Goal: Obtain resource: Download file/media

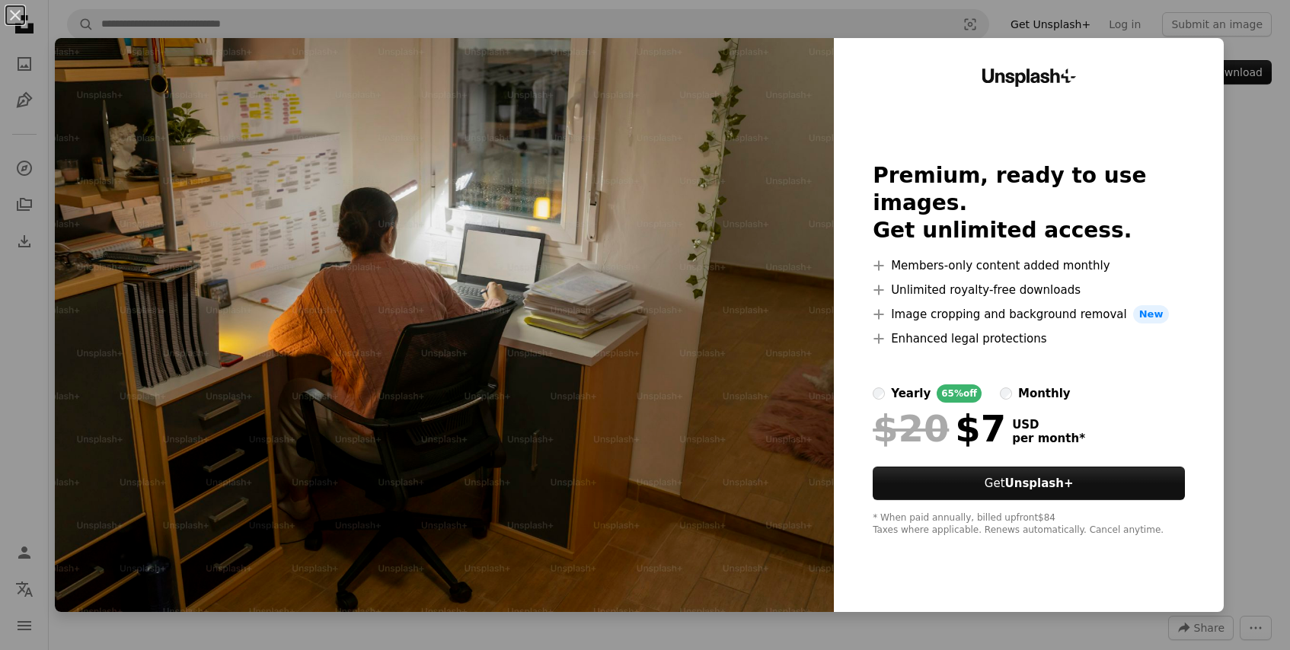
click at [1274, 200] on div "An X shape Unsplash+ Premium, ready to use images. Get unlimited access. A plus…" at bounding box center [645, 325] width 1290 height 650
